Goal: Information Seeking & Learning: Find specific fact

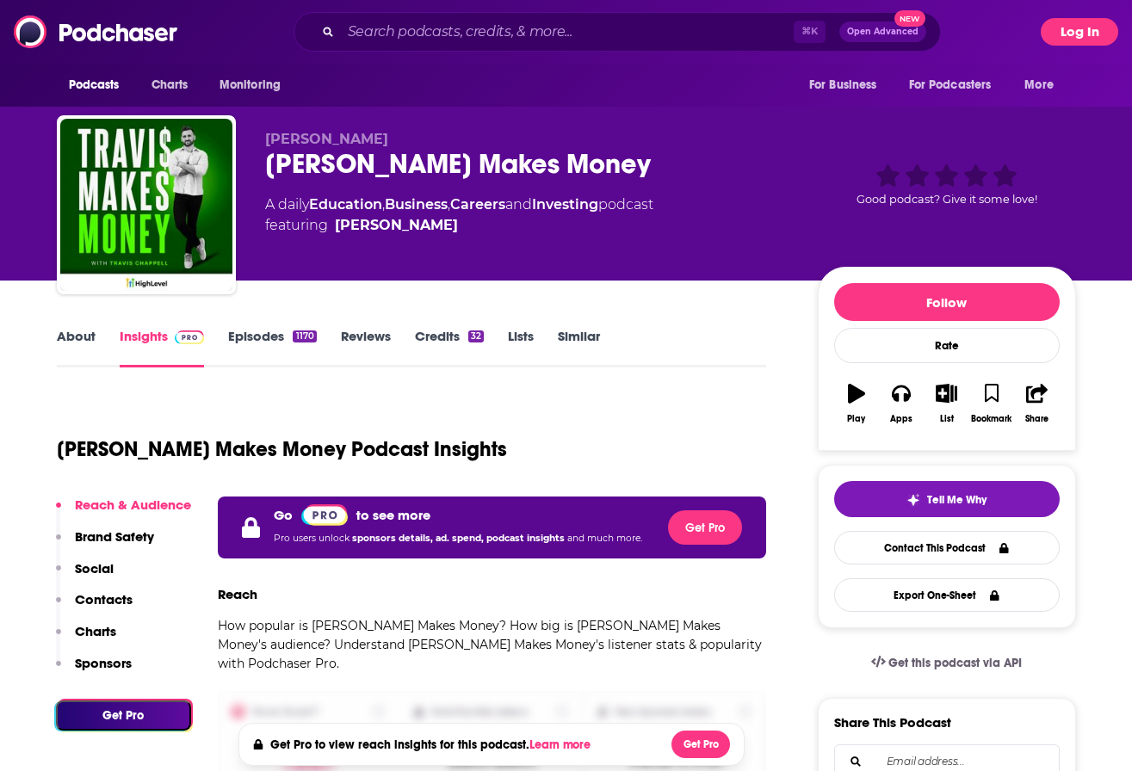
click at [1082, 38] on button "Log In" at bounding box center [1079, 32] width 77 height 28
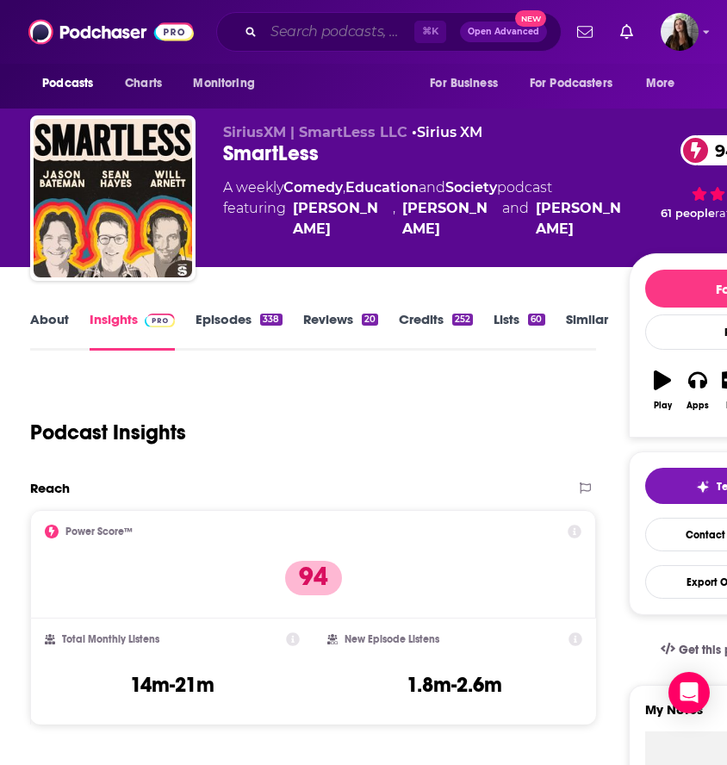
click at [325, 28] on input "Search podcasts, credits, & more..." at bounding box center [338, 32] width 151 height 28
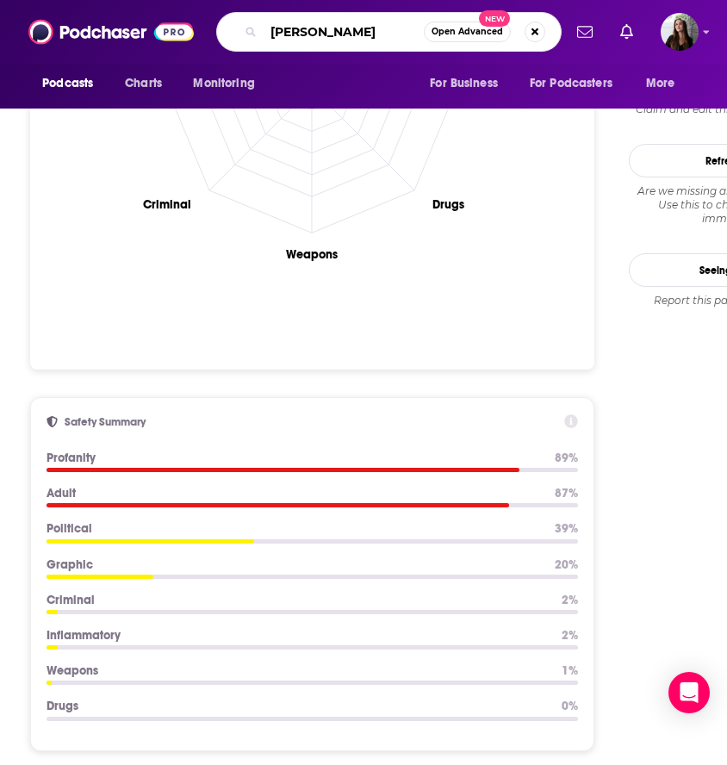
type input "travis chappell"
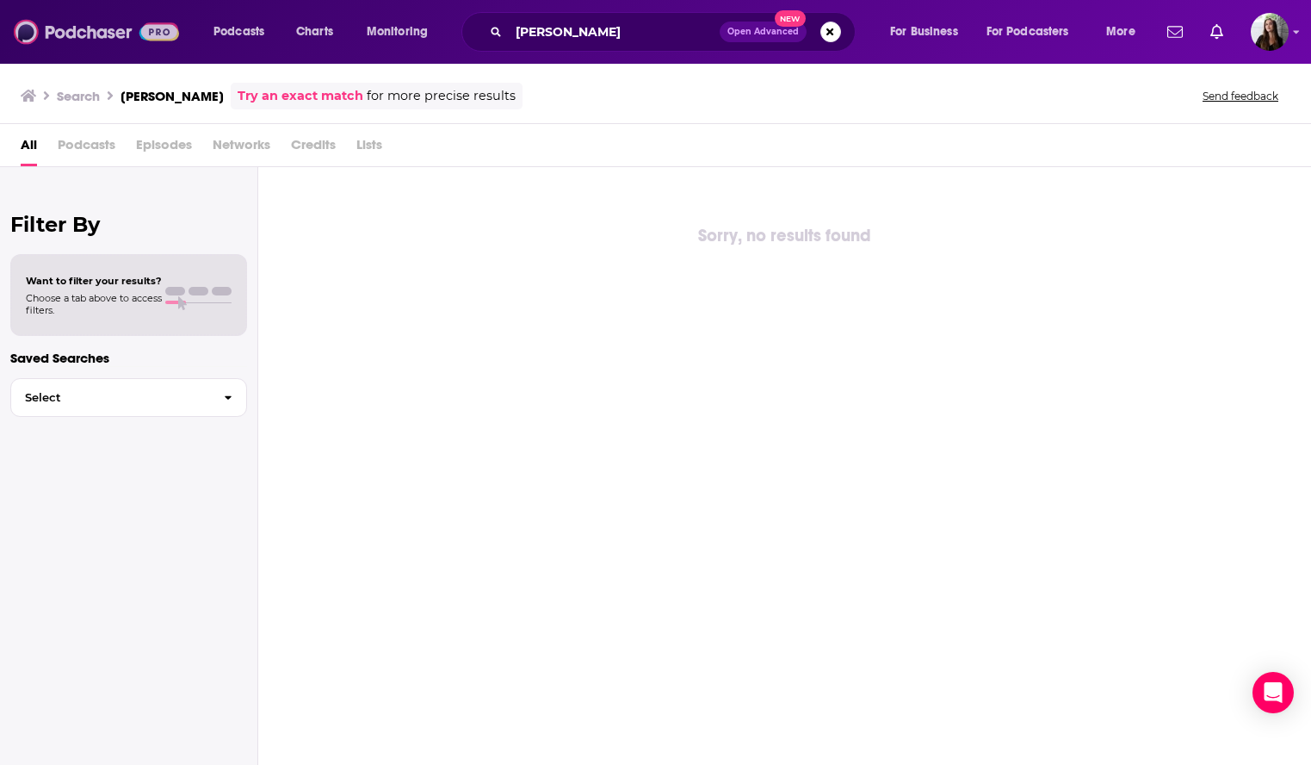
click at [158, 23] on img at bounding box center [96, 31] width 165 height 33
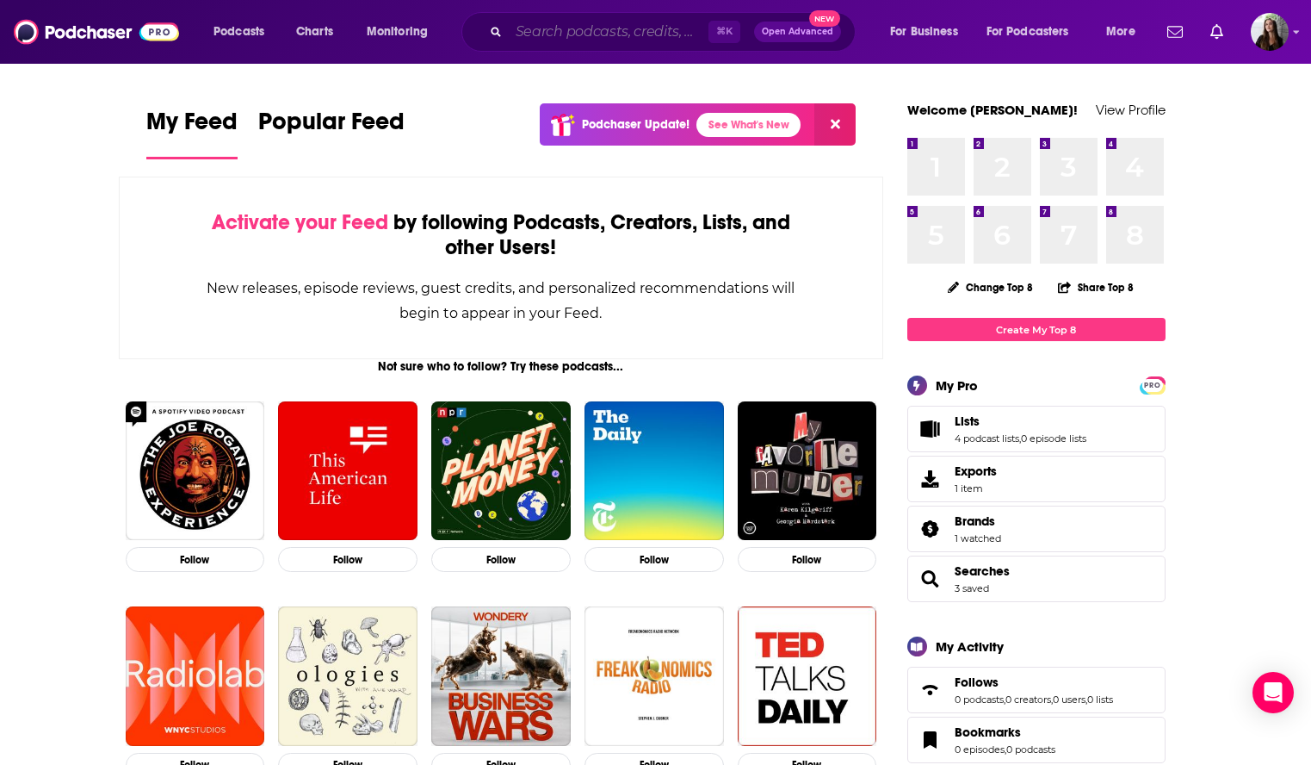
click at [603, 35] on input "Search podcasts, credits, & more..." at bounding box center [609, 32] width 200 height 28
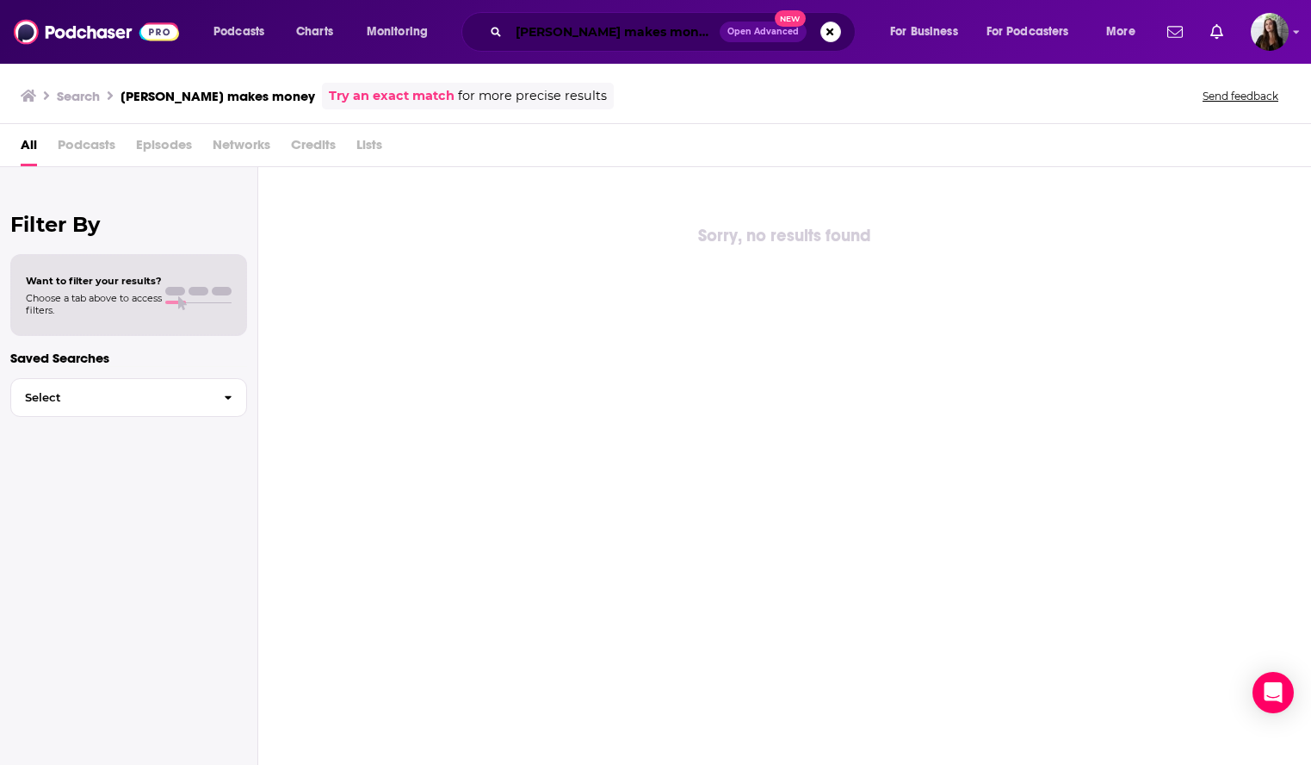
click at [615, 21] on input "travis makes money" at bounding box center [614, 32] width 211 height 28
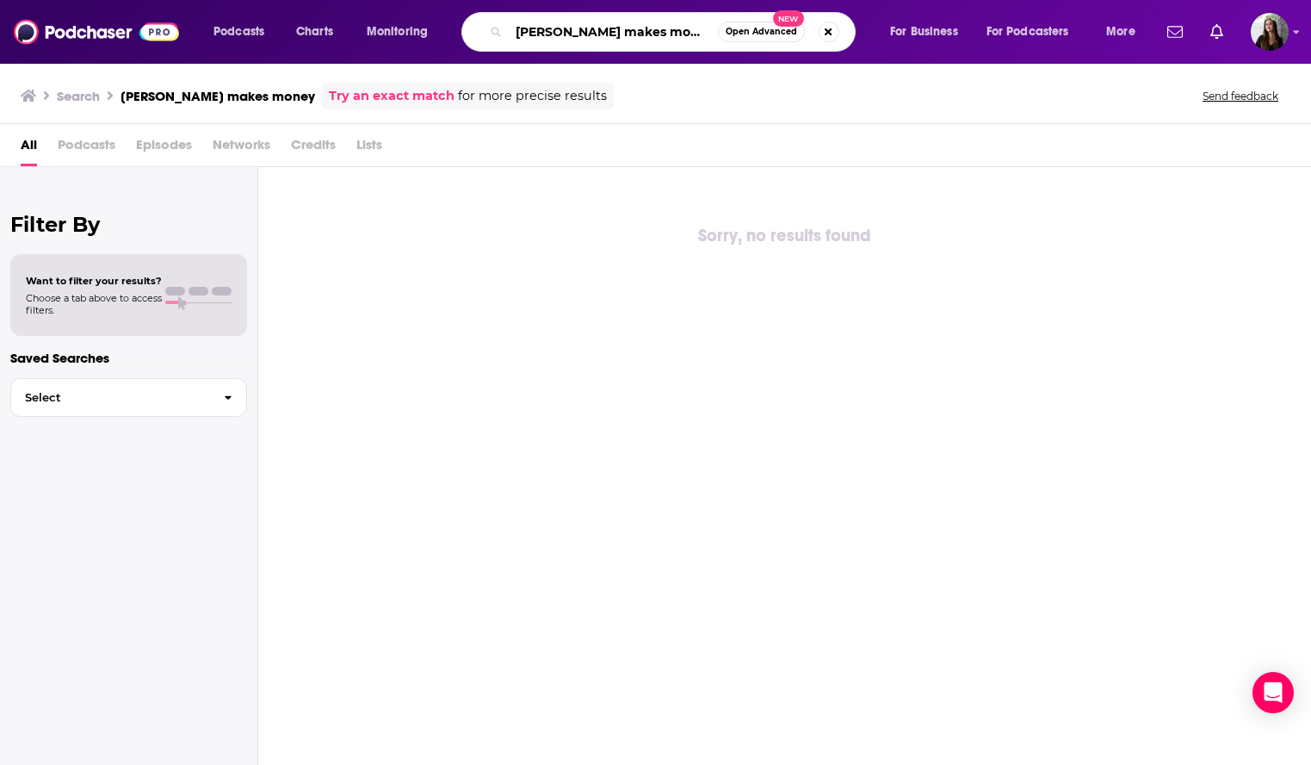
click at [623, 39] on input "travis makes money" at bounding box center [613, 32] width 209 height 28
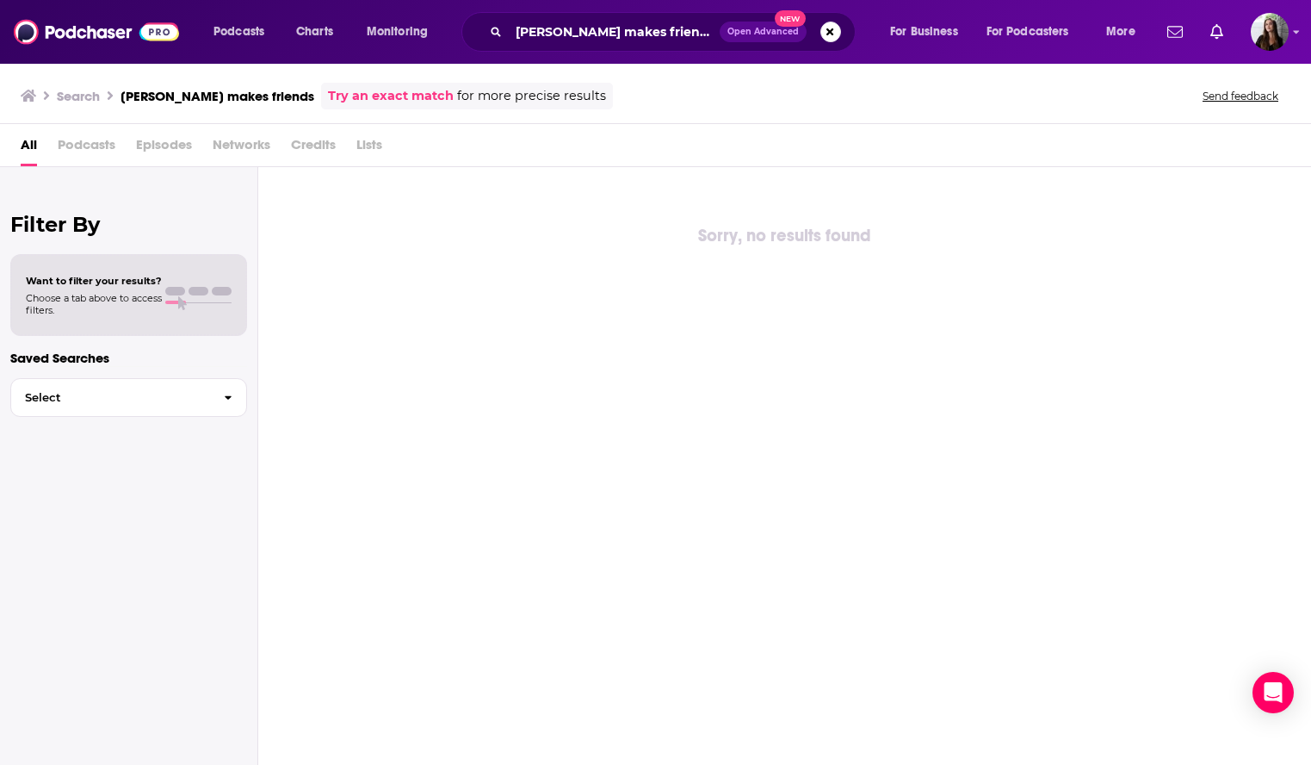
click at [328, 96] on link "Try an exact match" at bounding box center [391, 96] width 126 height 20
click at [100, 37] on img at bounding box center [96, 31] width 165 height 33
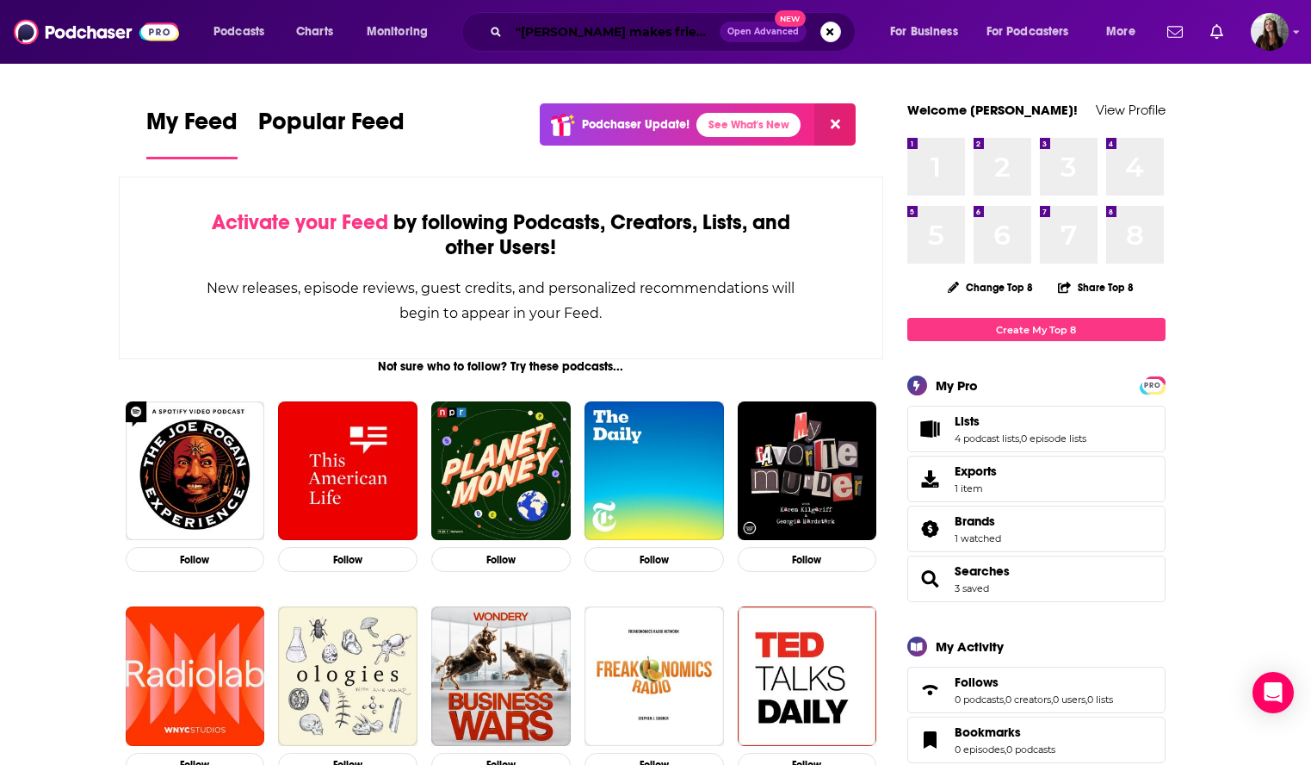
click at [650, 32] on input ""travis makes friends"" at bounding box center [614, 32] width 211 height 28
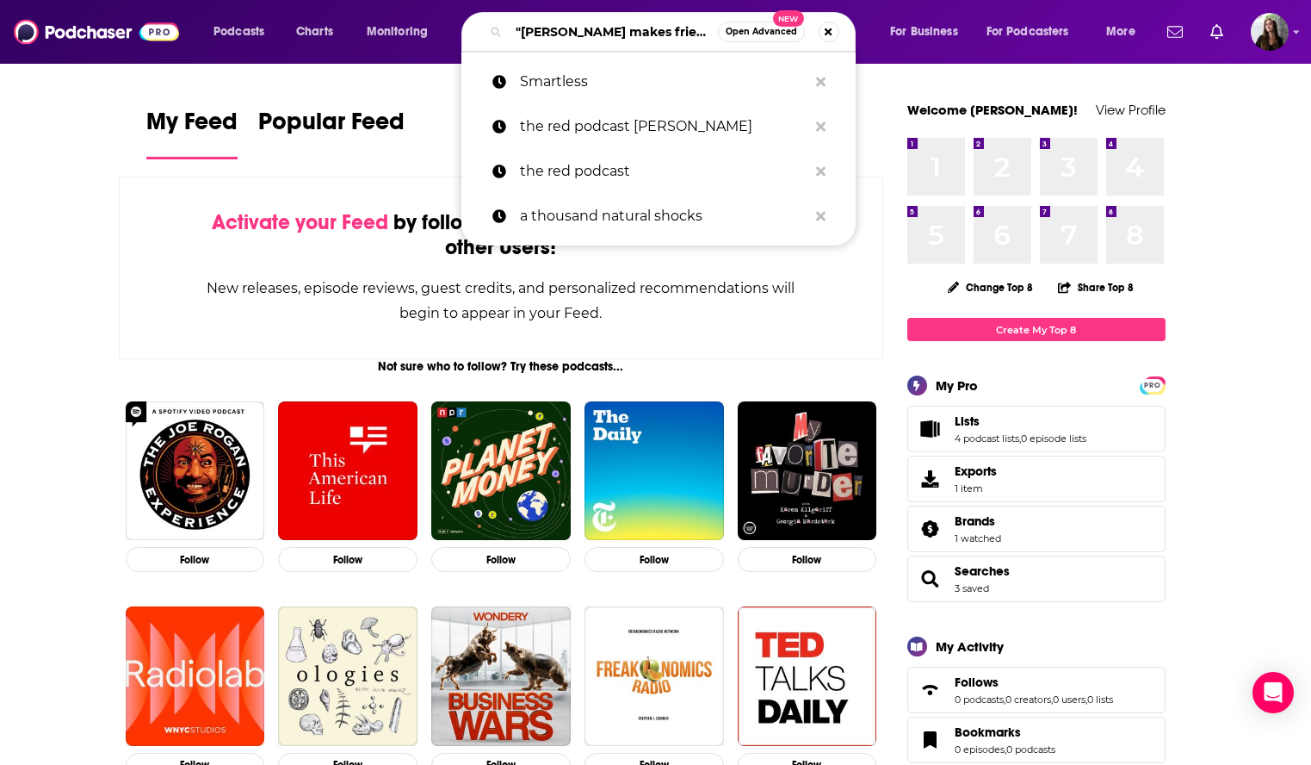
click at [650, 32] on input ""travis makes friends"" at bounding box center [613, 32] width 209 height 28
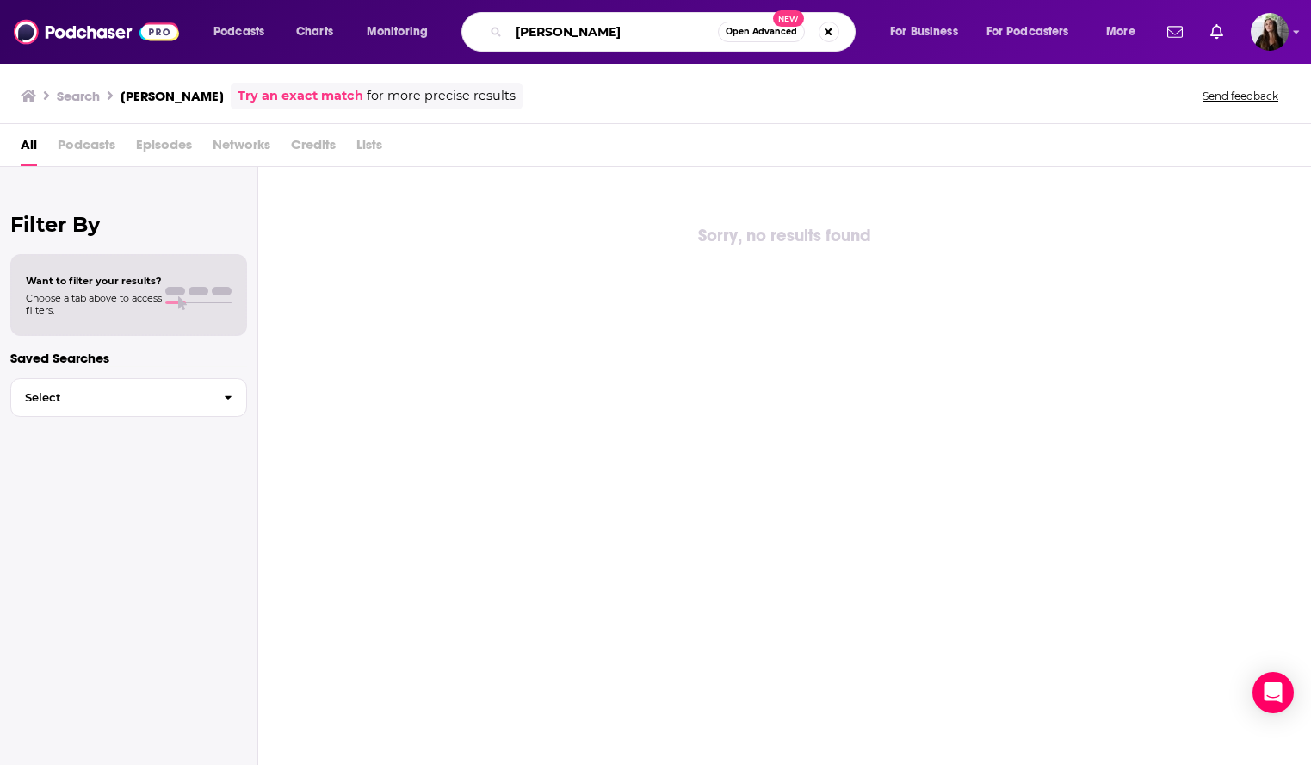
click at [568, 38] on input "travis chappell" at bounding box center [613, 32] width 209 height 28
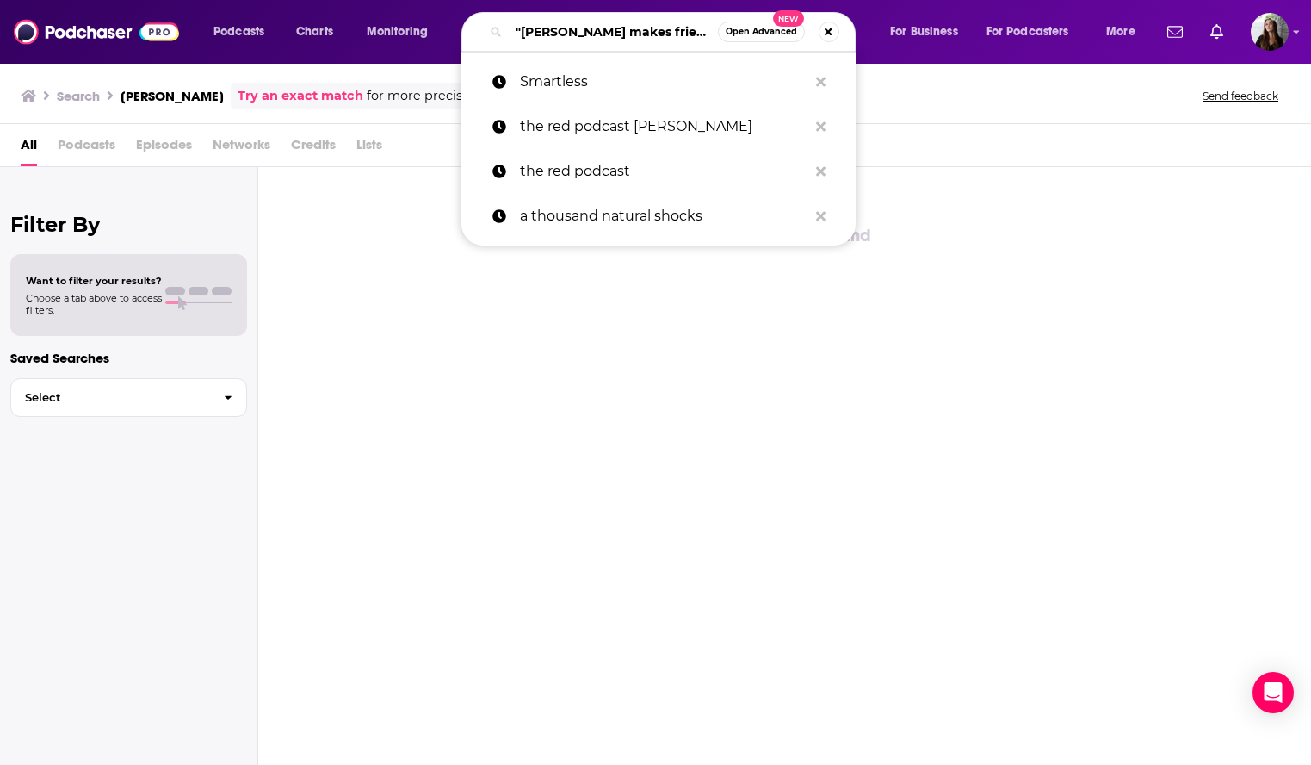
click at [589, 36] on input ""travis makes friends"" at bounding box center [613, 32] width 209 height 28
type input ""travis makes friends""
